Goal: Transaction & Acquisition: Register for event/course

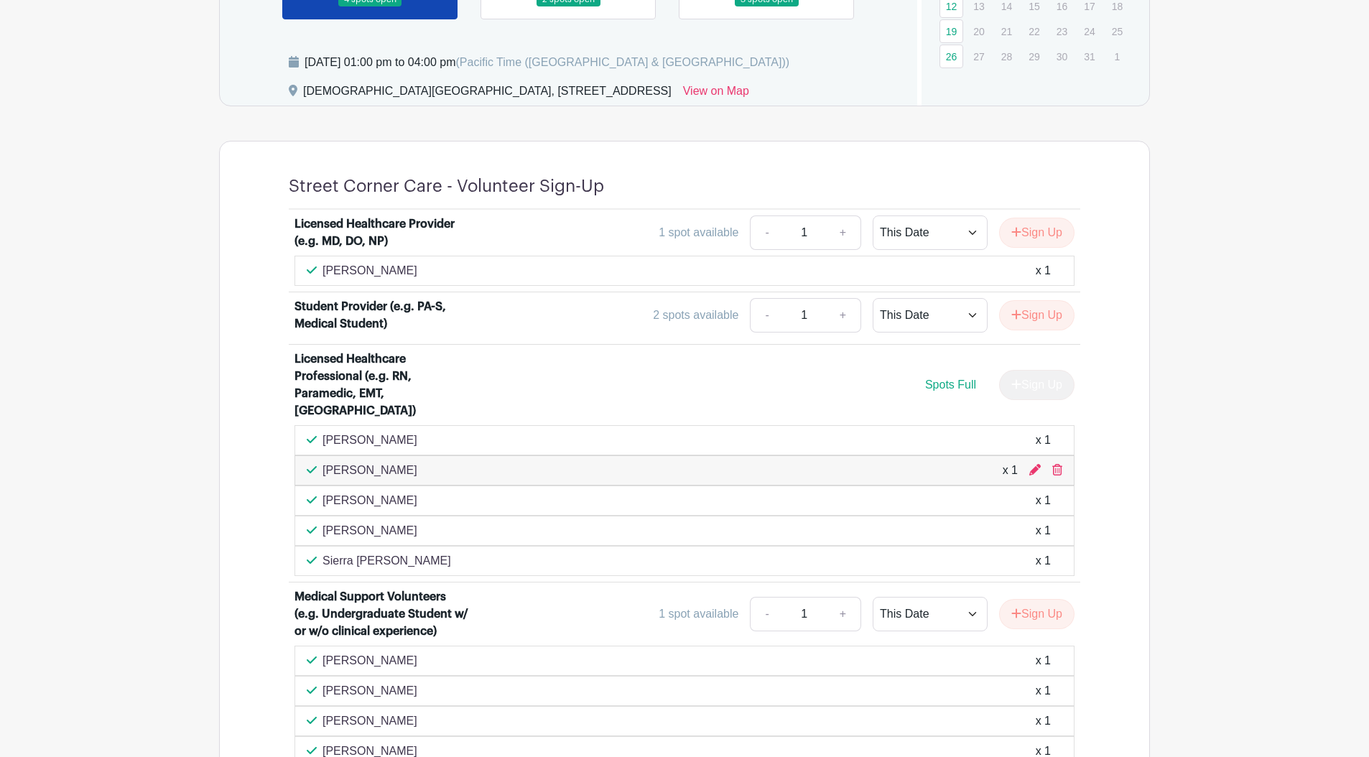
scroll to position [615, 0]
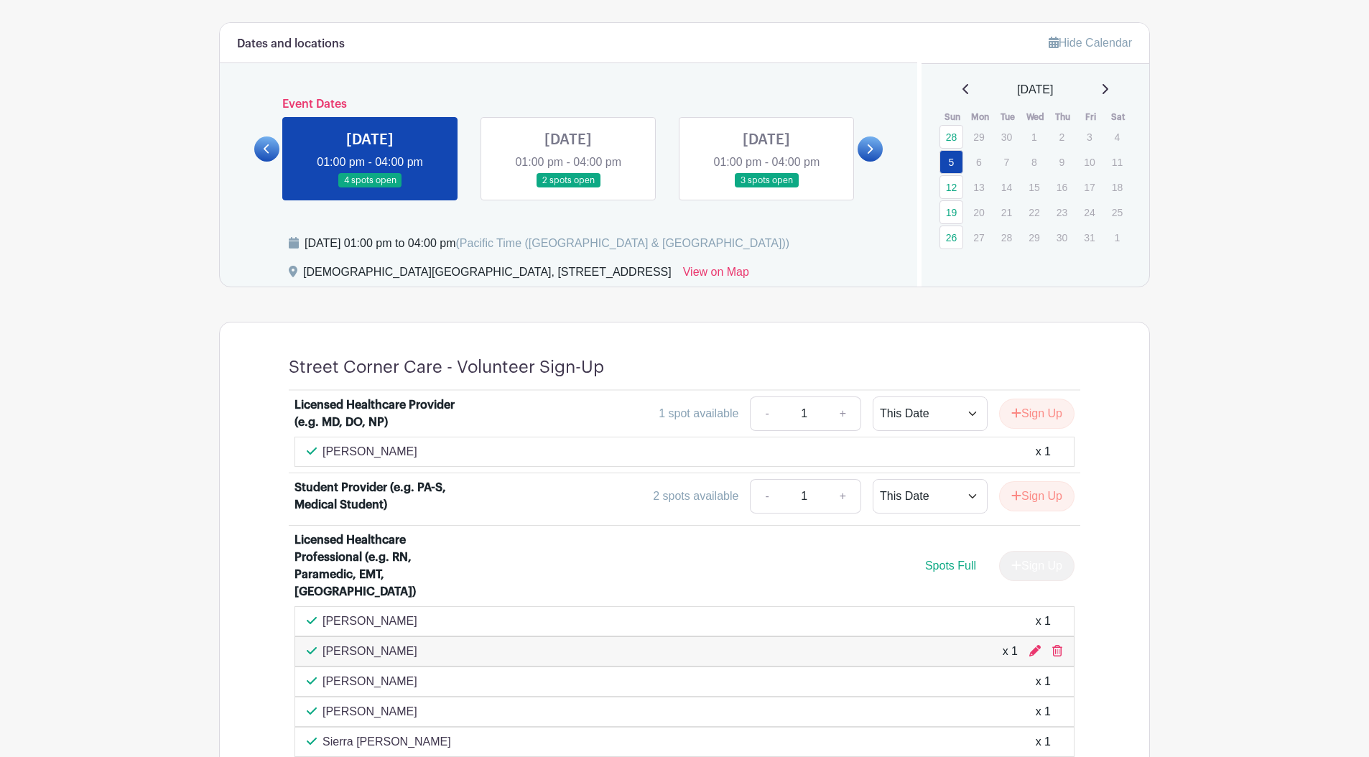
click at [568, 188] on link at bounding box center [568, 188] width 0 height 0
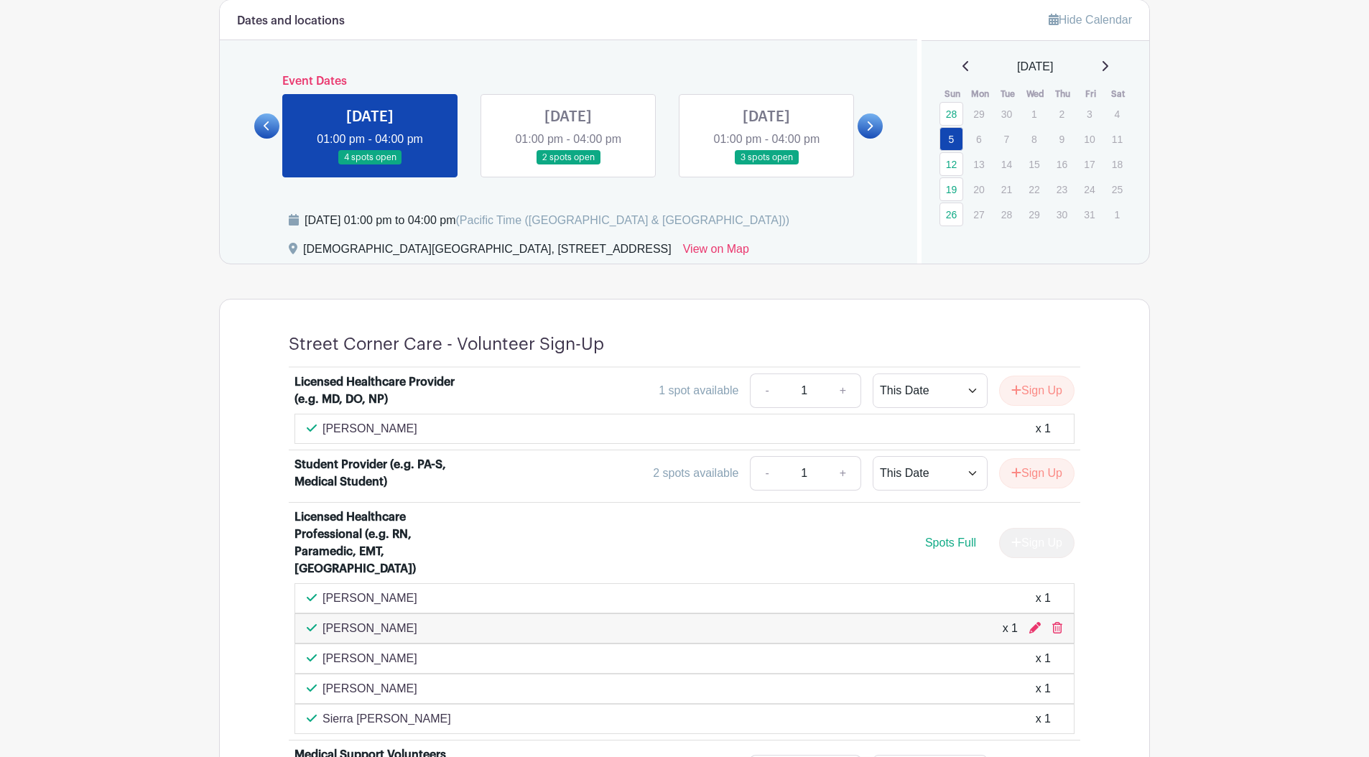
scroll to position [639, 0]
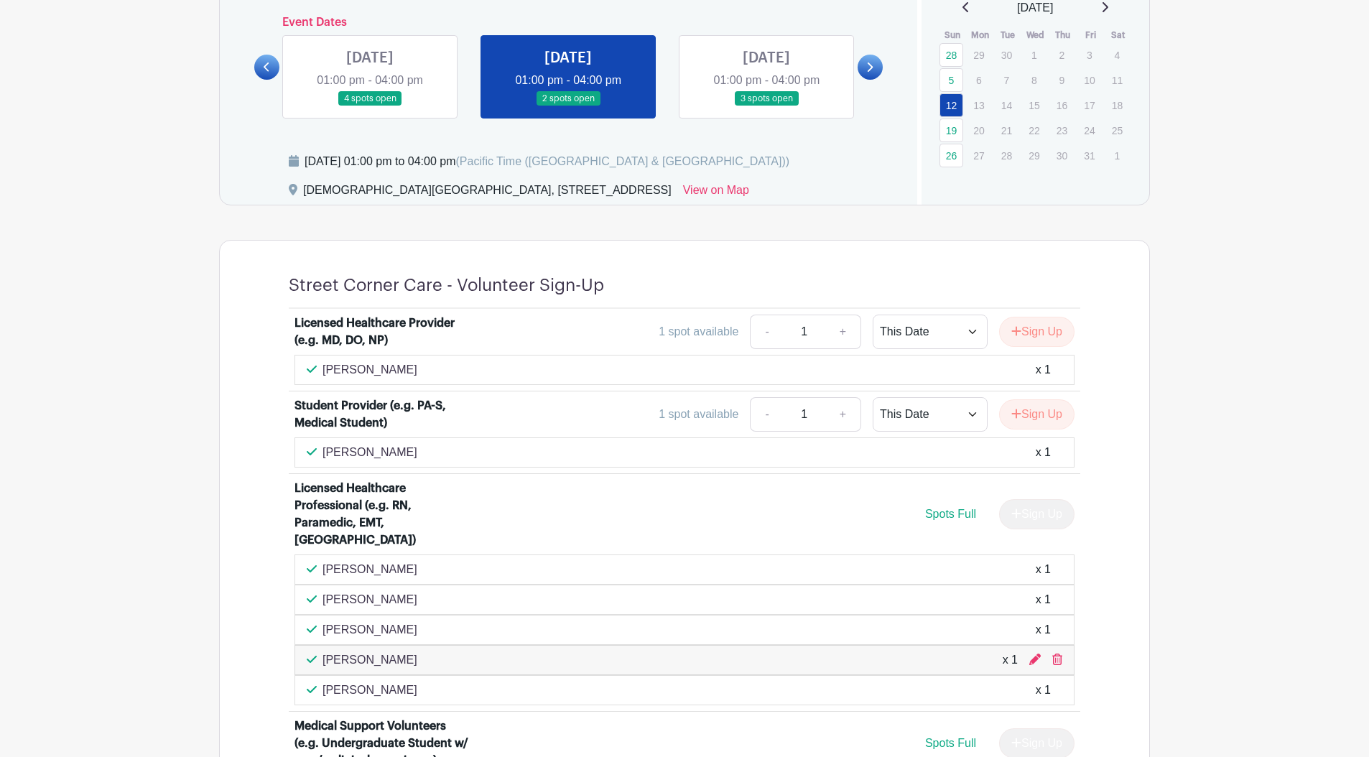
scroll to position [636, 0]
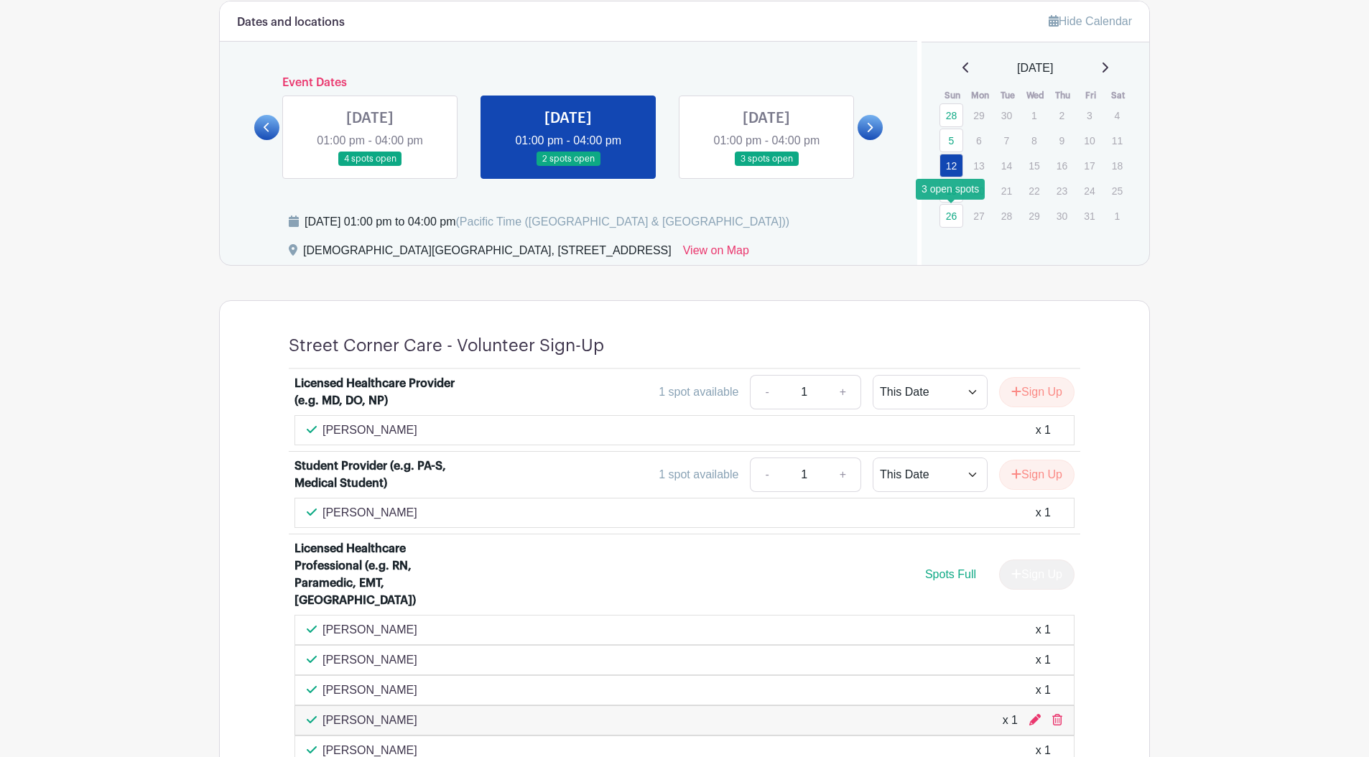
click at [945, 218] on link "26" at bounding box center [951, 216] width 24 height 24
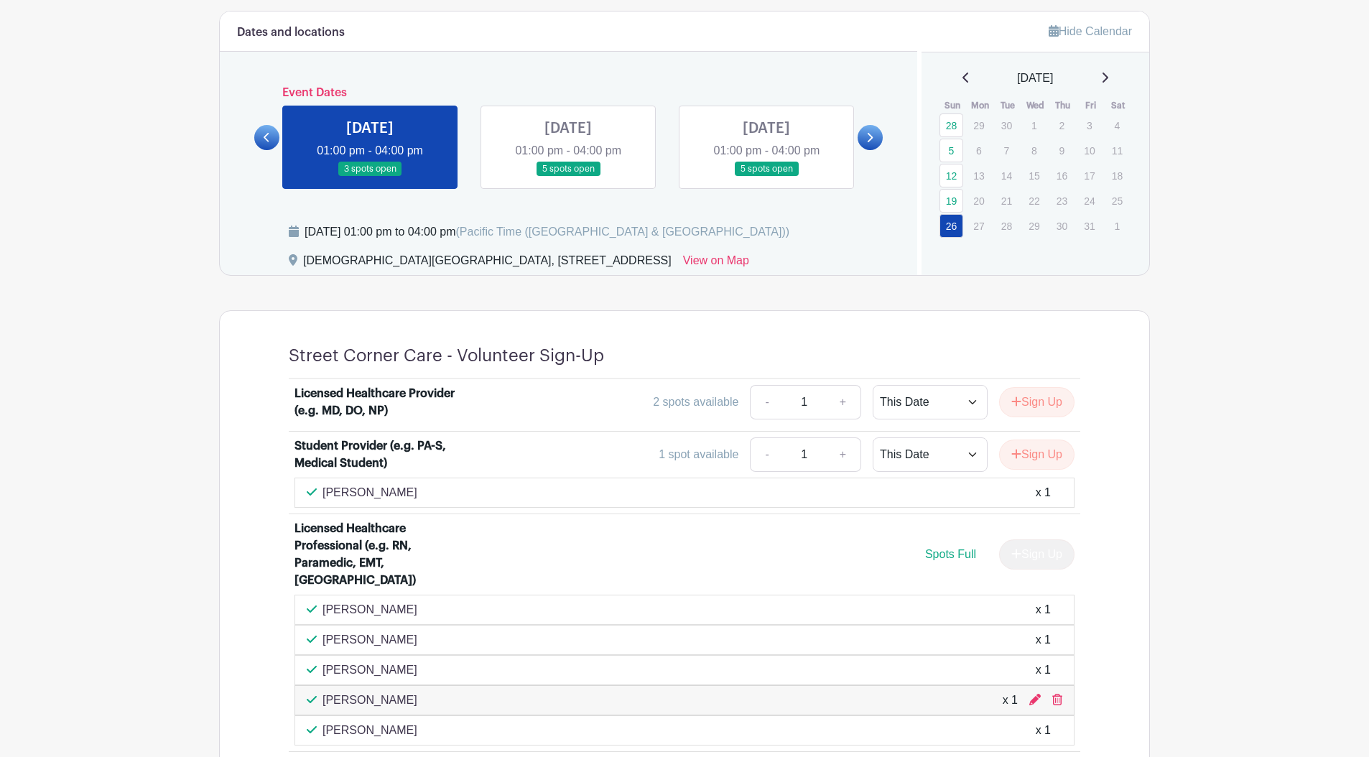
scroll to position [617, 0]
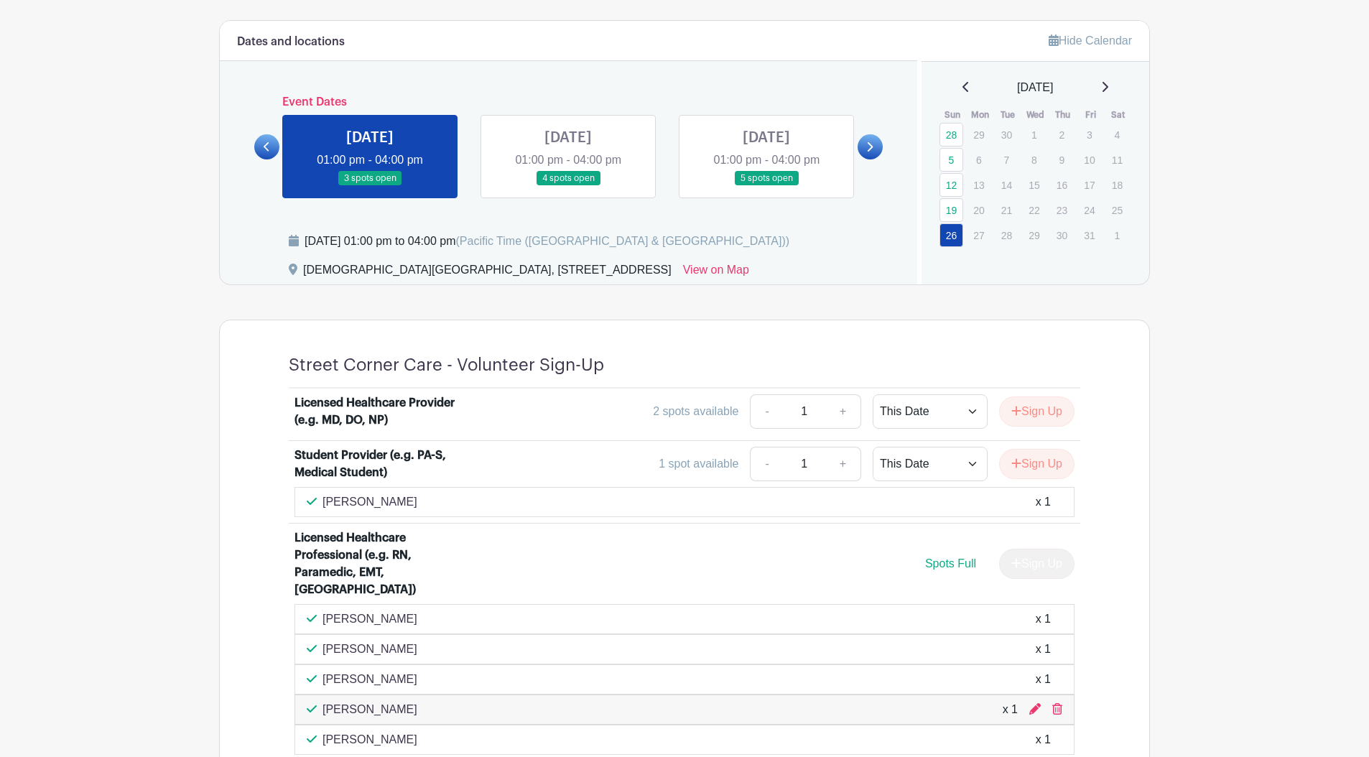
click at [766, 186] on link at bounding box center [766, 186] width 0 height 0
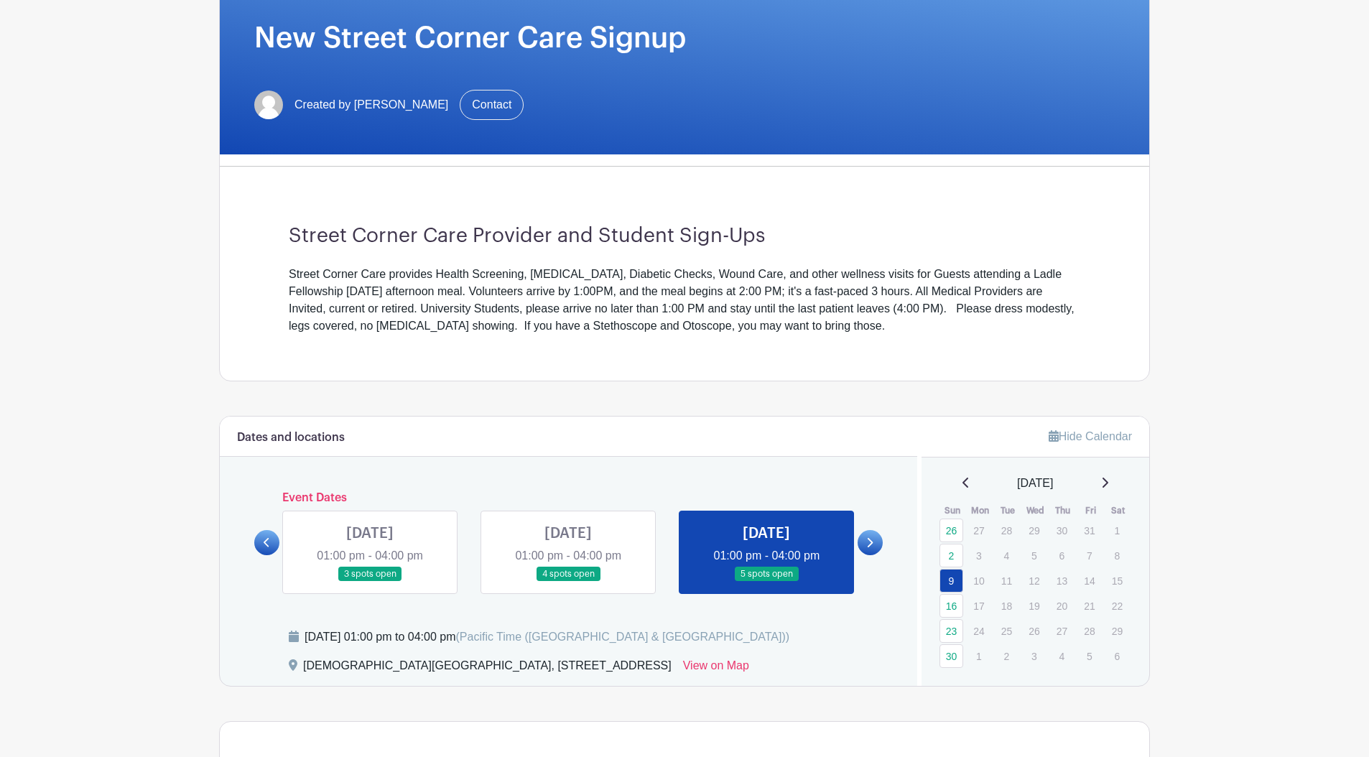
scroll to position [251, 0]
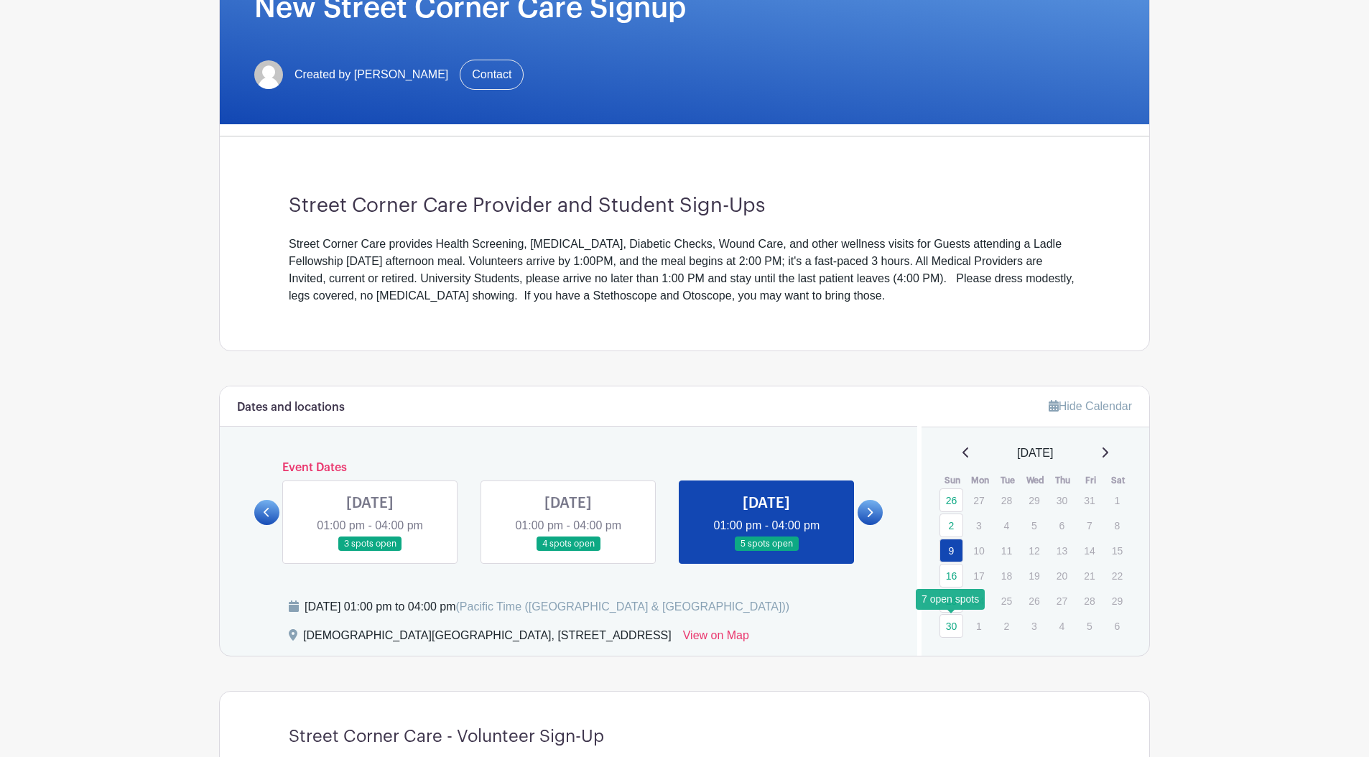
click at [948, 621] on link "30" at bounding box center [951, 626] width 24 height 24
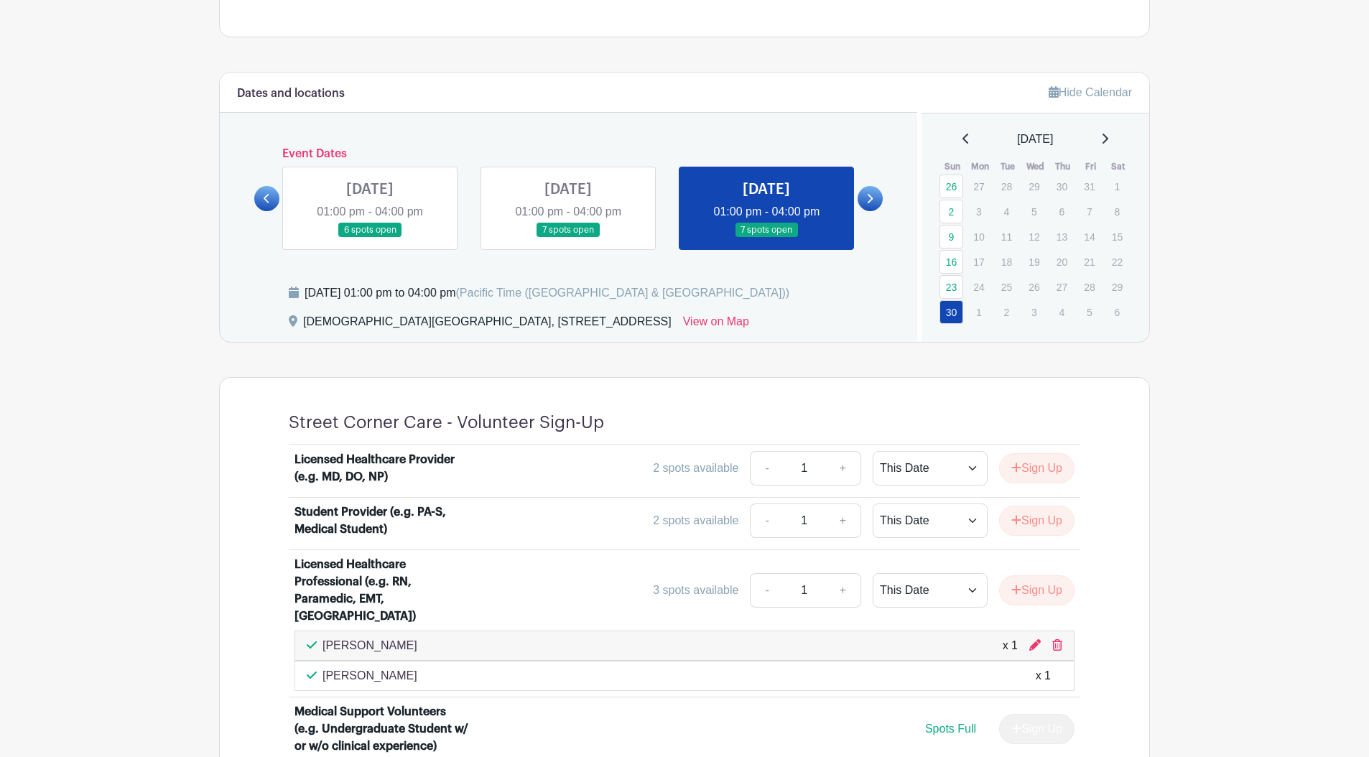
scroll to position [515, 0]
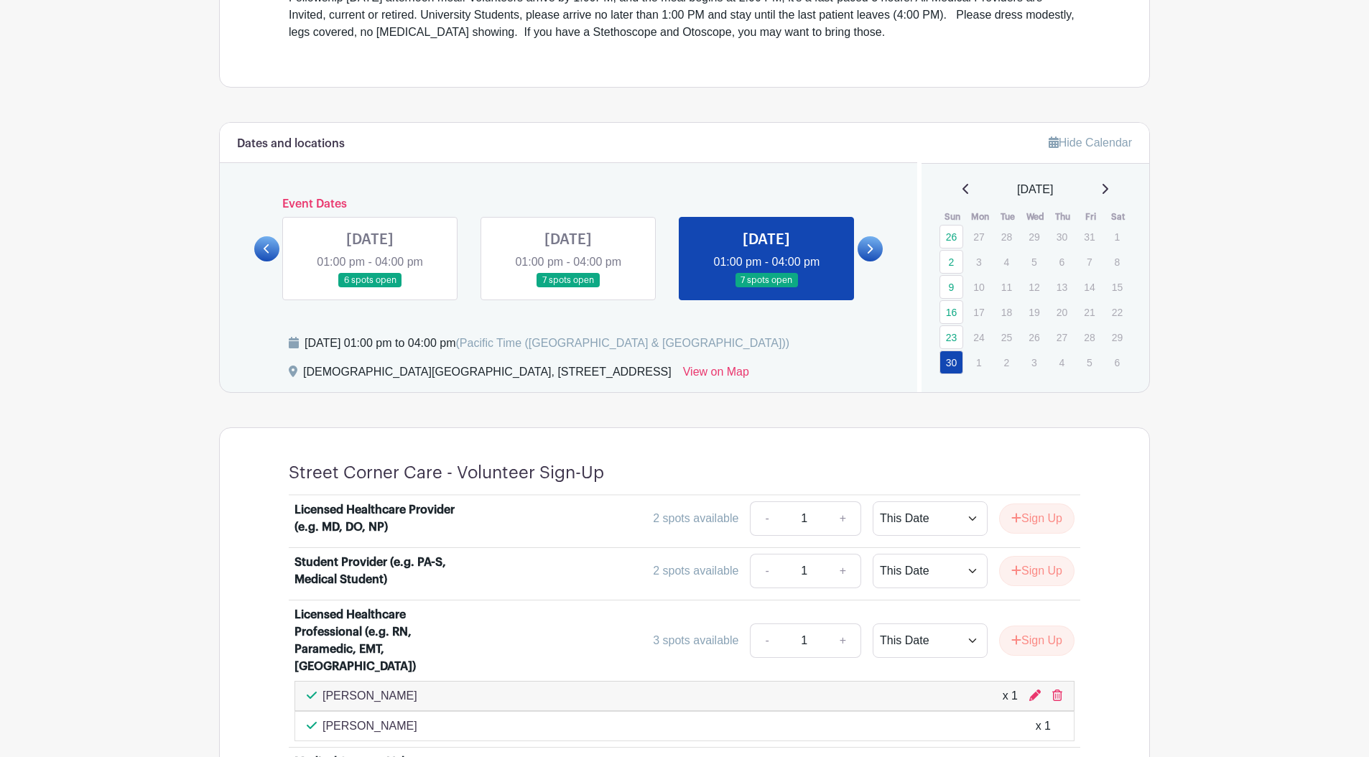
click at [1108, 188] on icon at bounding box center [1104, 188] width 7 height 11
click at [1108, 190] on icon at bounding box center [1104, 188] width 7 height 11
drag, startPoint x: 1113, startPoint y: 190, endPoint x: 1104, endPoint y: 190, distance: 9.3
click at [1108, 190] on icon at bounding box center [1105, 189] width 6 height 10
click at [267, 251] on icon at bounding box center [267, 248] width 6 height 11
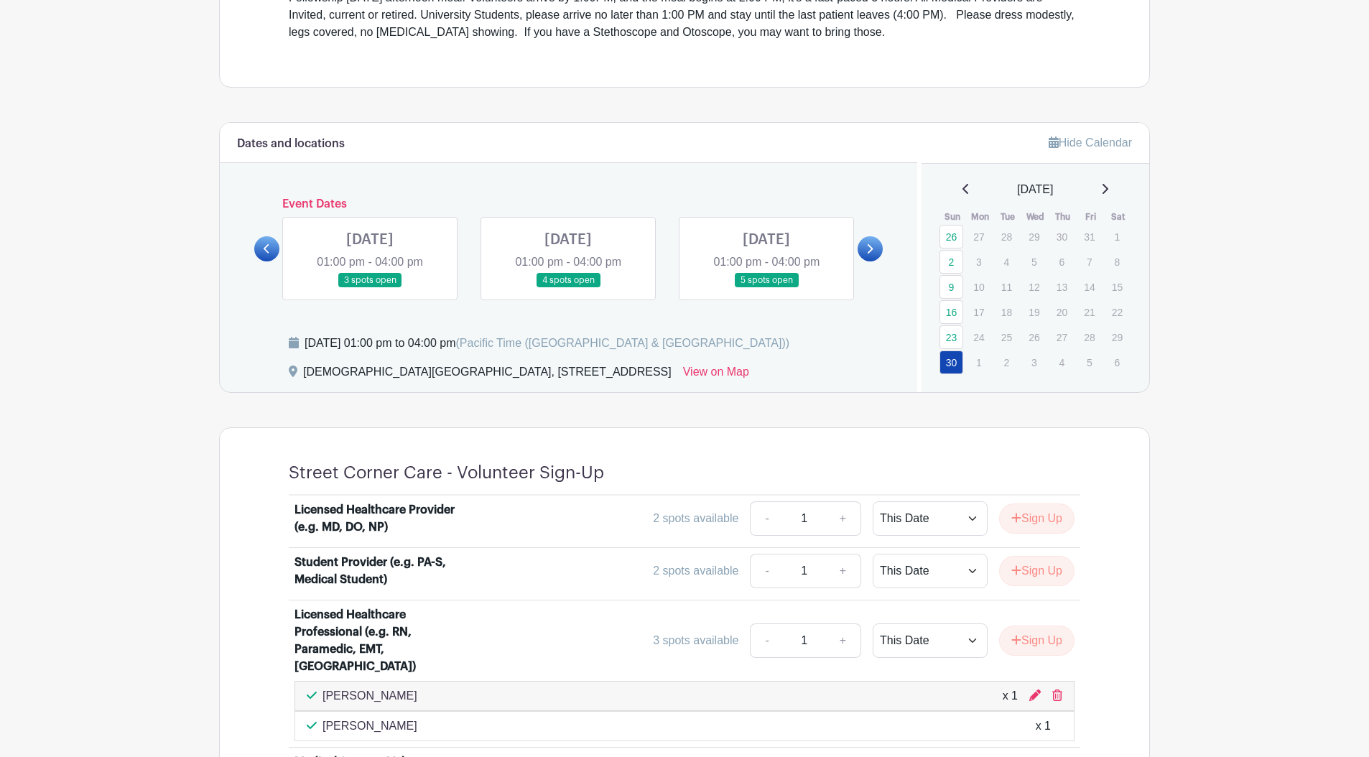
click at [264, 251] on icon at bounding box center [267, 248] width 6 height 11
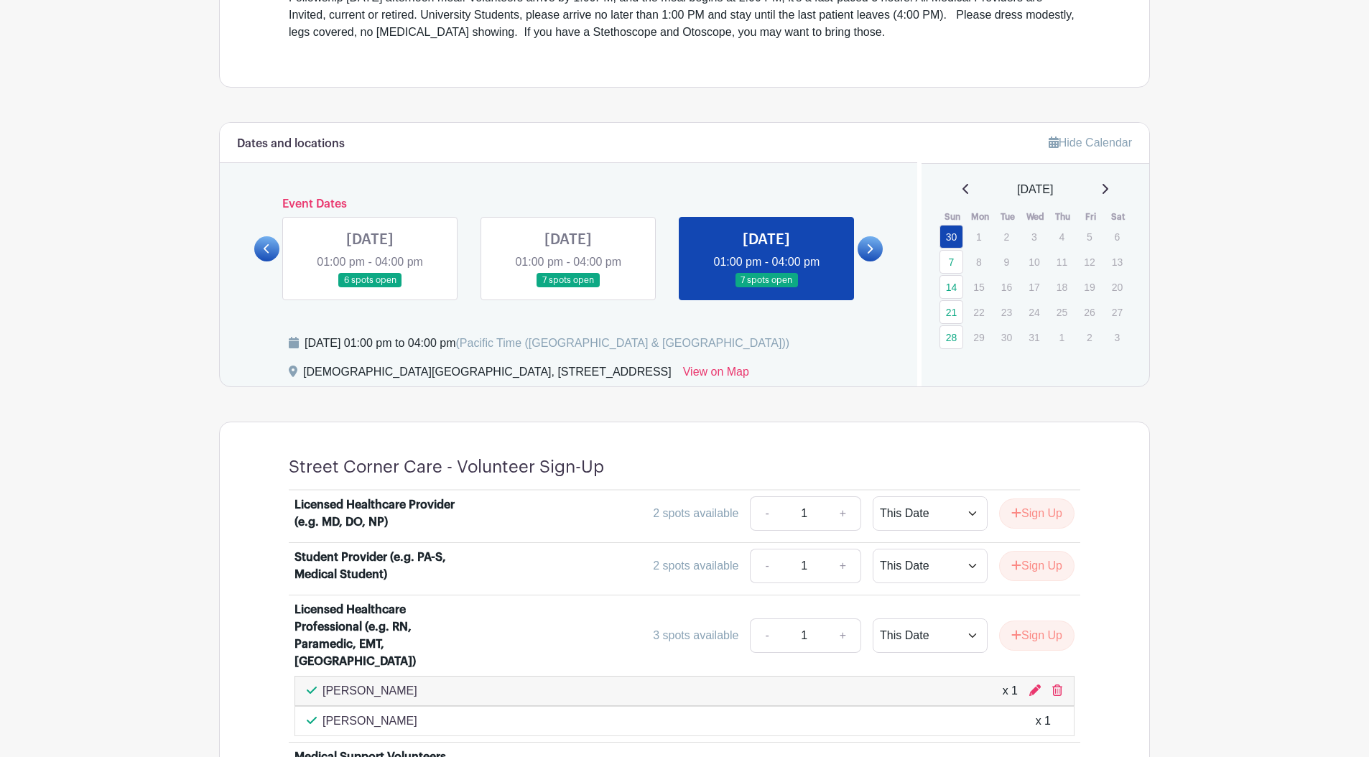
click at [269, 248] on icon at bounding box center [267, 248] width 6 height 11
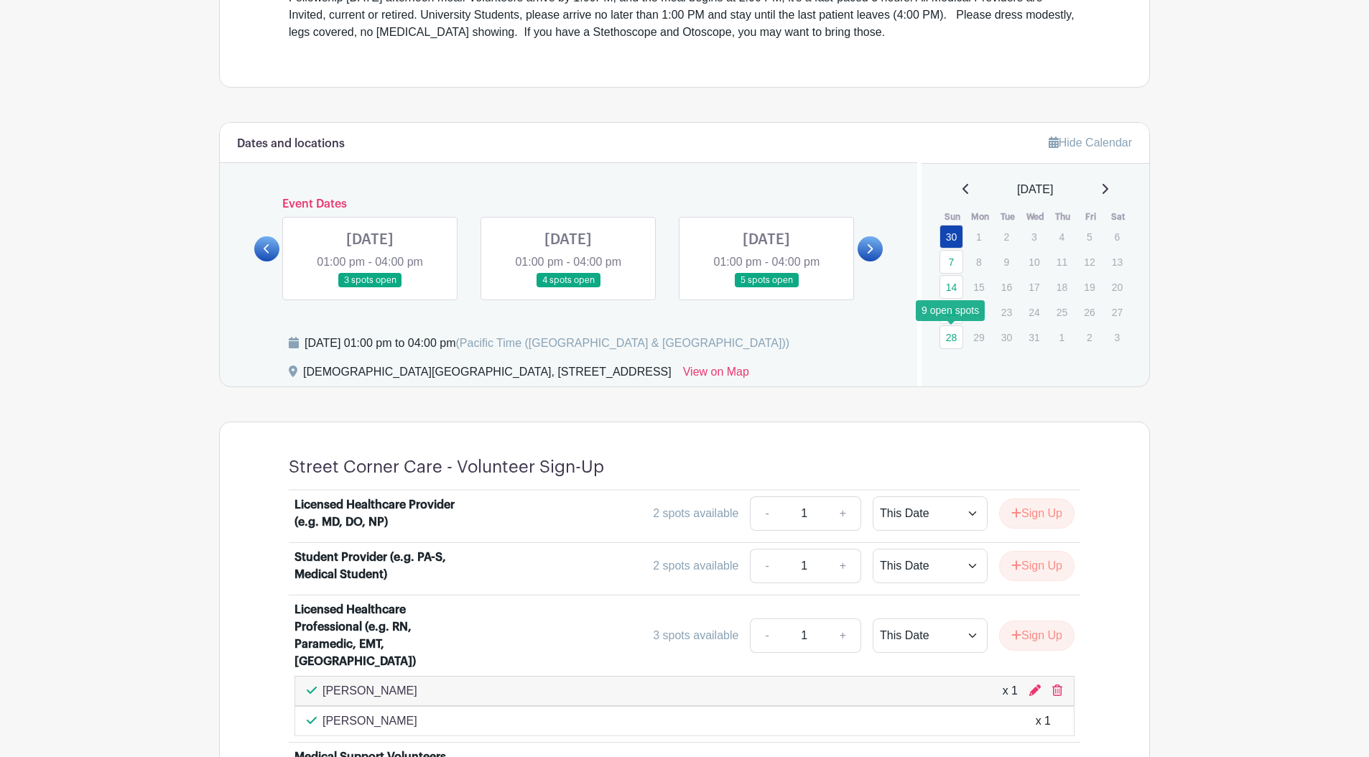
click at [956, 343] on link "28" at bounding box center [951, 337] width 24 height 24
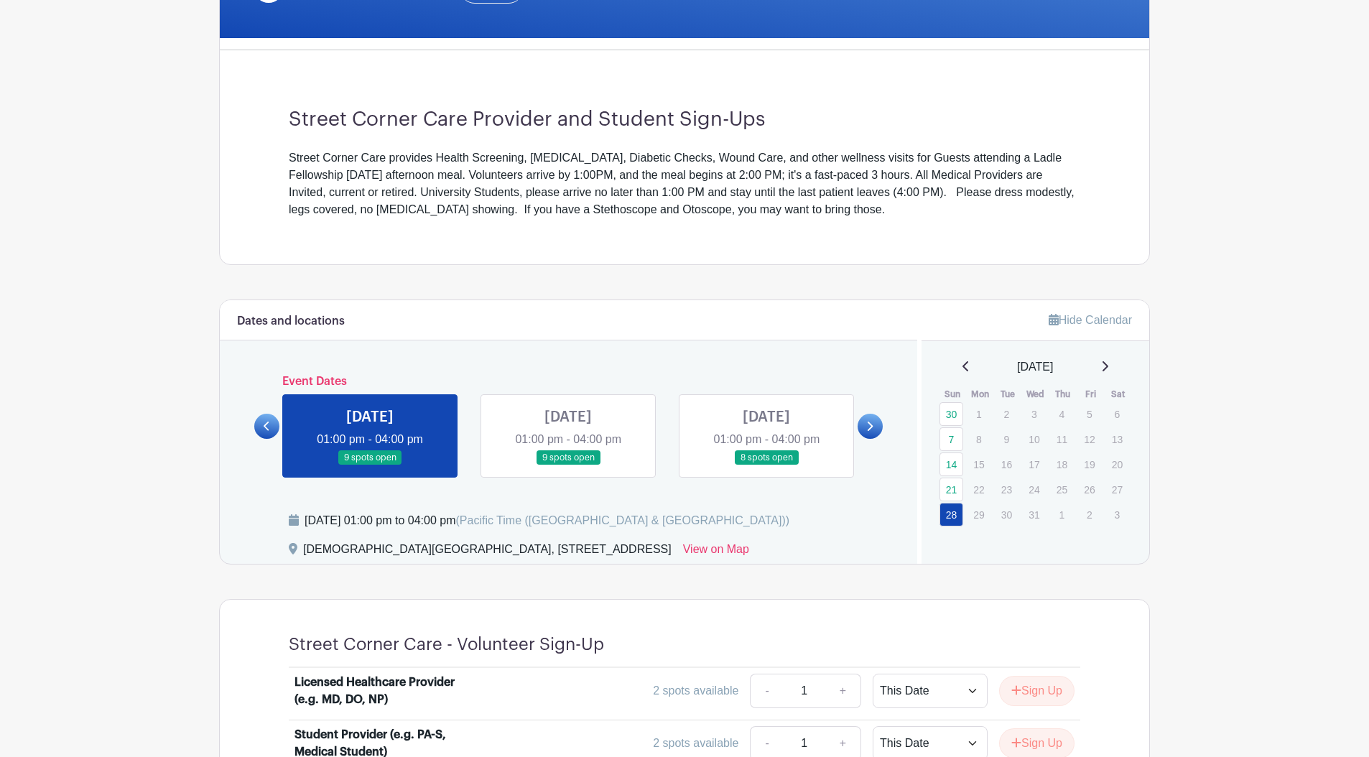
scroll to position [321, 0]
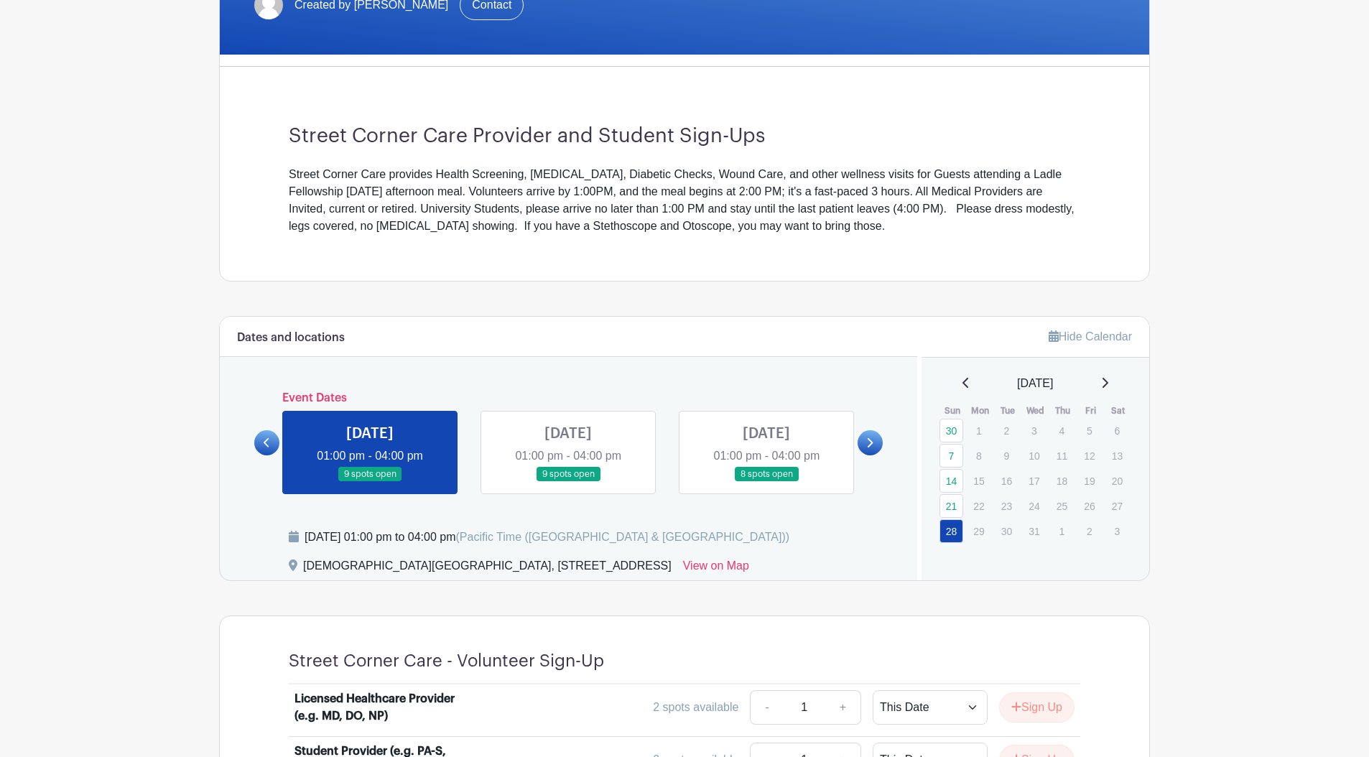
click at [962, 383] on icon at bounding box center [965, 382] width 7 height 11
click at [962, 382] on icon at bounding box center [965, 382] width 7 height 11
click at [950, 458] on link "5" at bounding box center [951, 456] width 24 height 24
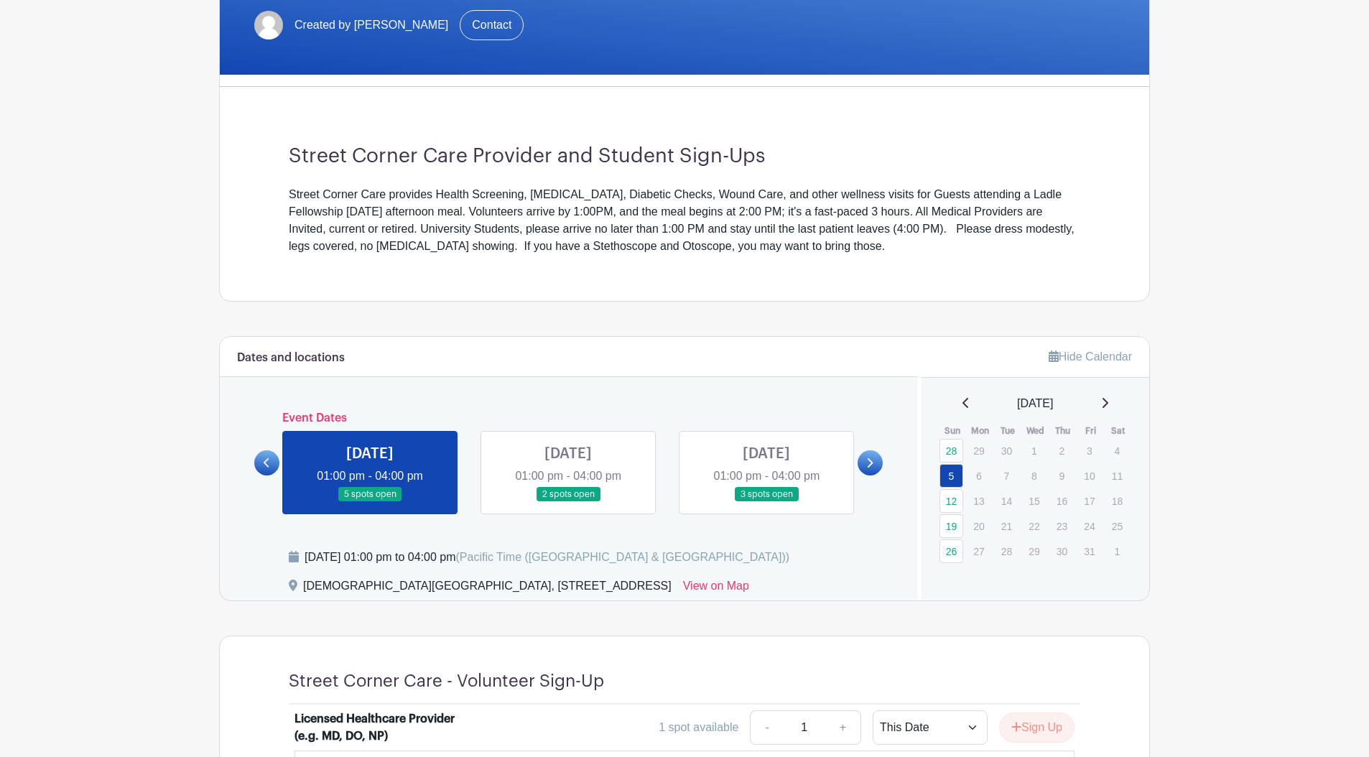
scroll to position [65, 0]
